Goal: Transaction & Acquisition: Purchase product/service

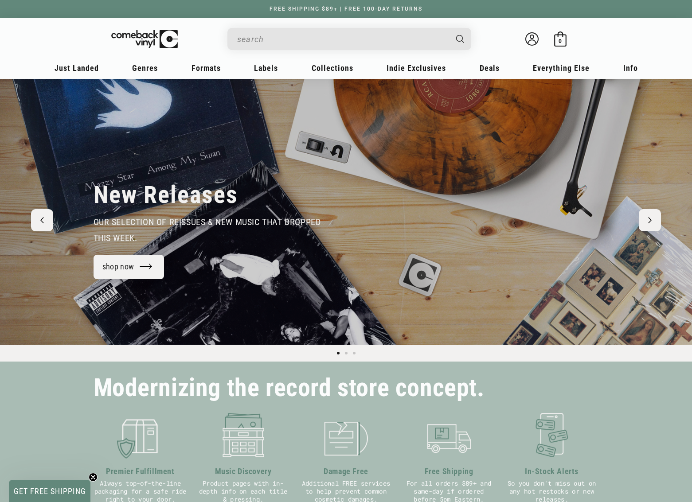
click at [302, 40] on input "When autocomplete results are available use up and down arrows to review and en…" at bounding box center [342, 39] width 210 height 18
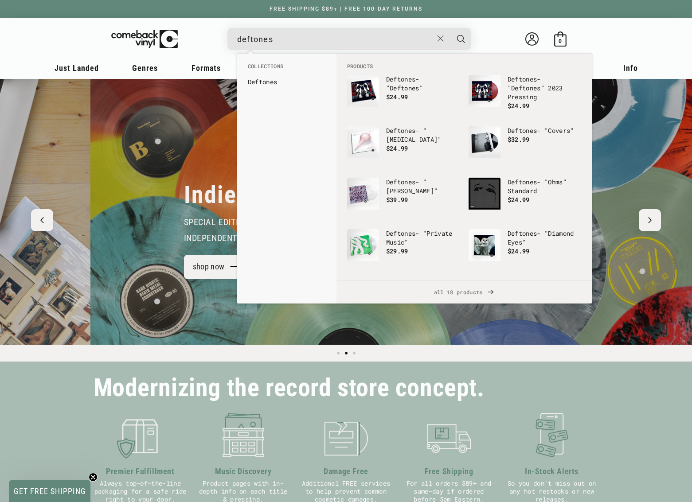
scroll to position [0, 692]
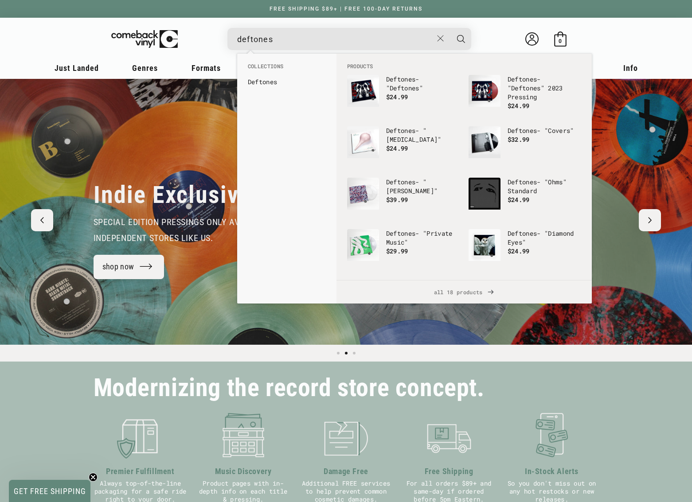
type input "deftones"
click at [460, 39] on button "Search" at bounding box center [461, 39] width 22 height 22
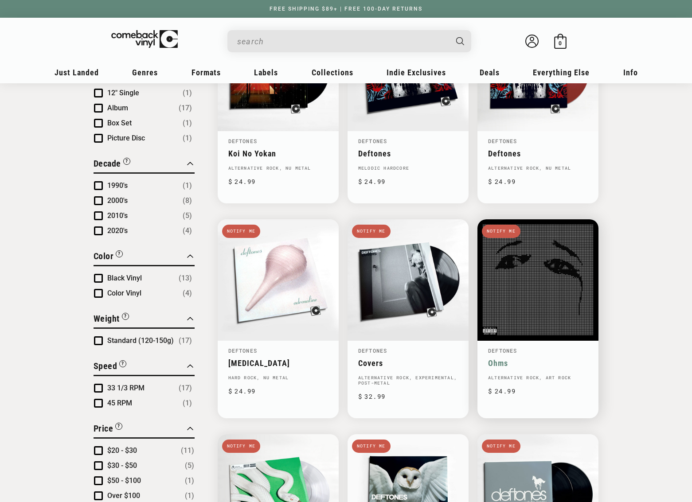
type input "deftones"
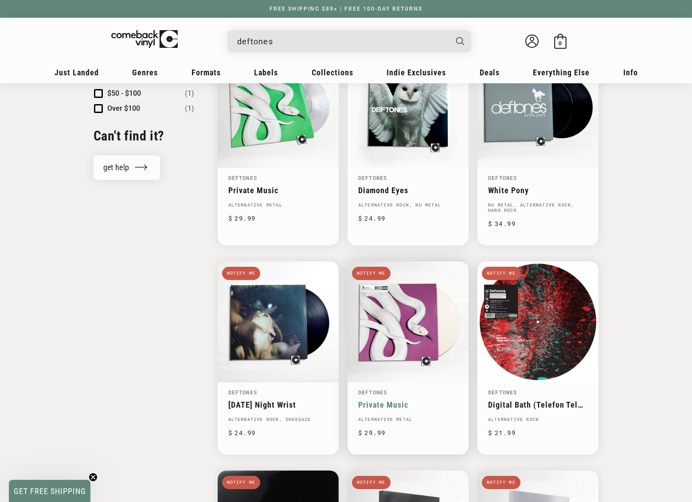
scroll to position [773, 0]
click at [432, 400] on link "Private Music" at bounding box center [408, 404] width 100 height 9
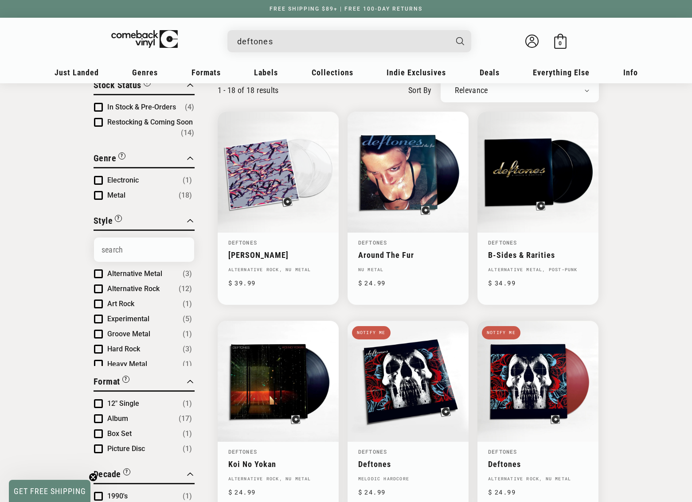
scroll to position [83, 0]
